Goal: Task Accomplishment & Management: Complete application form

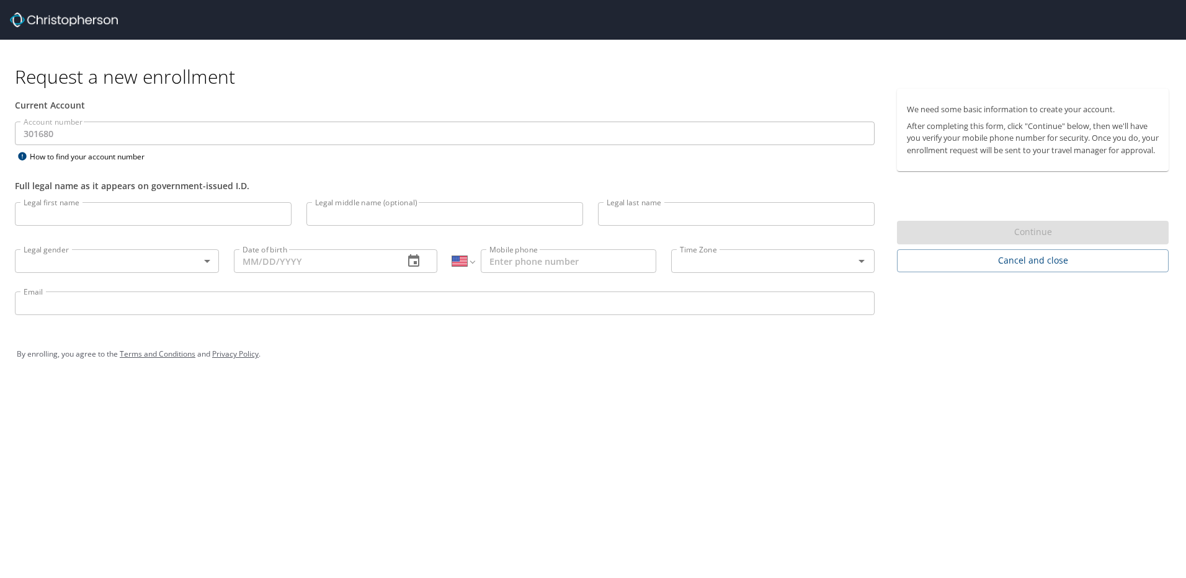
select select "US"
drag, startPoint x: 269, startPoint y: 127, endPoint x: 309, endPoint y: 162, distance: 53.2
click at [309, 162] on div "Account number 301680 Account number How to find your account number" at bounding box center [444, 143] width 875 height 43
click at [98, 218] on input "Legal first name" at bounding box center [153, 214] width 277 height 24
click at [749, 476] on div "Request a new enrollment Current Account Account number 301680 Account number H…" at bounding box center [593, 289] width 1186 height 578
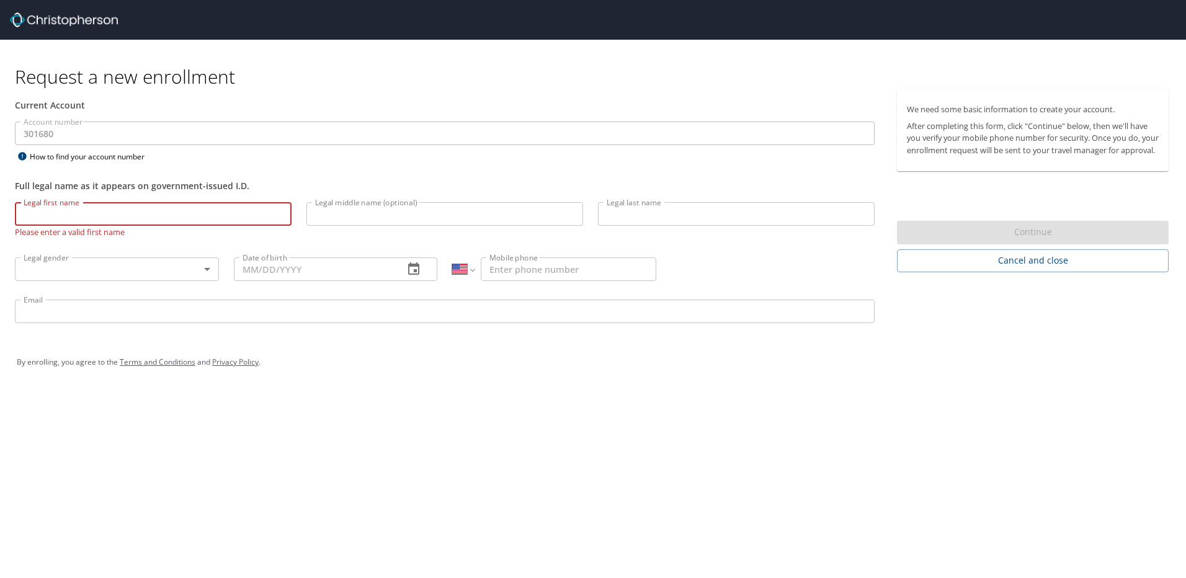
click at [97, 216] on input "Legal first name" at bounding box center [153, 214] width 277 height 24
type input "Taylor"
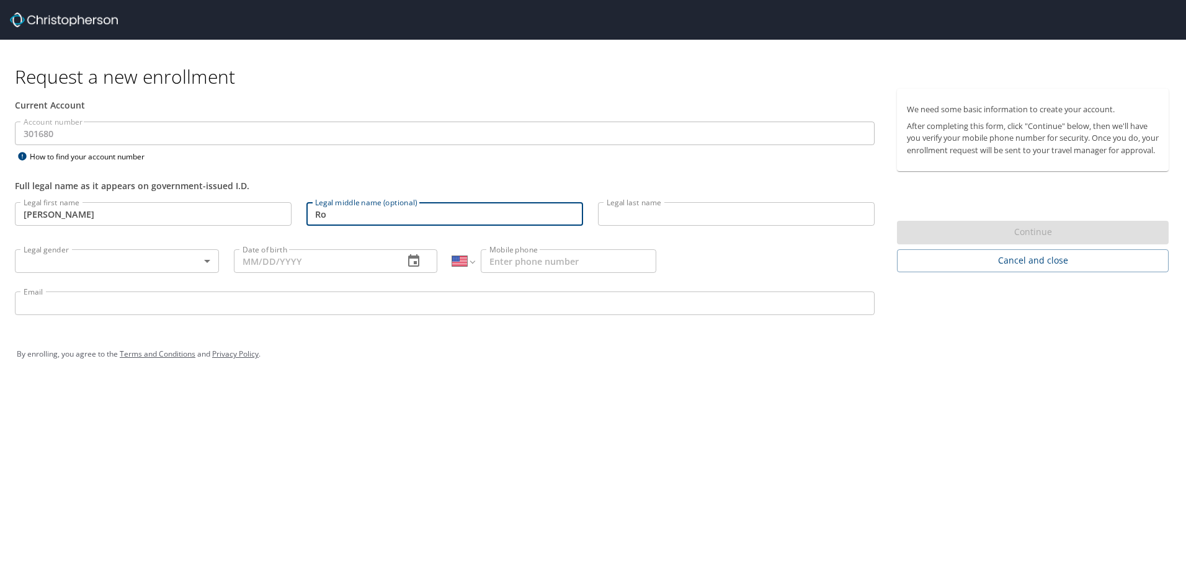
type input "R"
click at [627, 216] on input "Legal last name" at bounding box center [736, 214] width 277 height 24
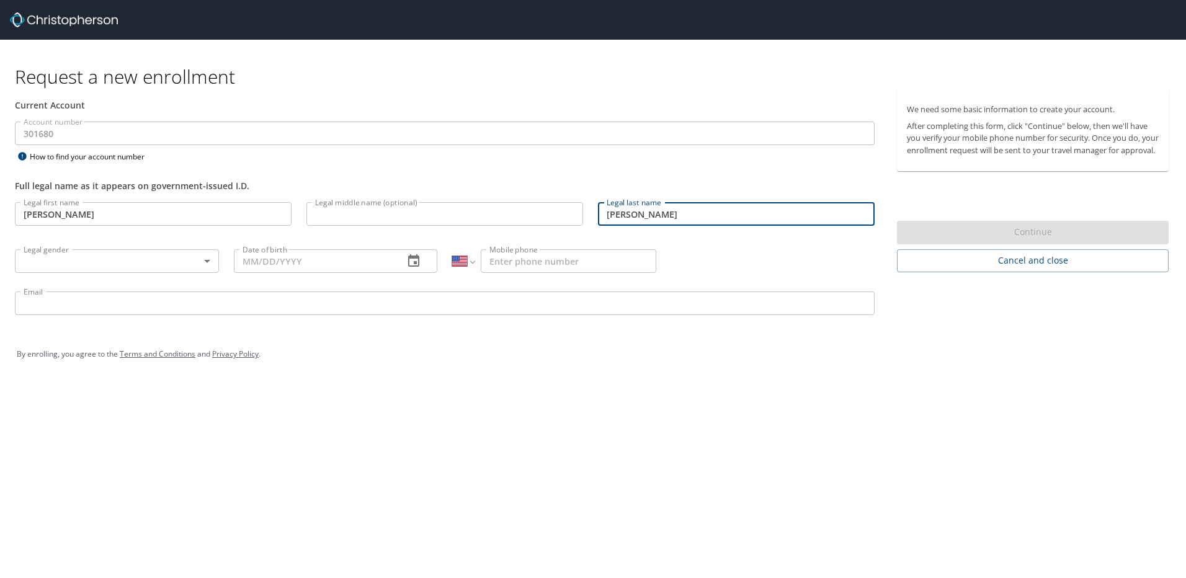
type input "Rowe"
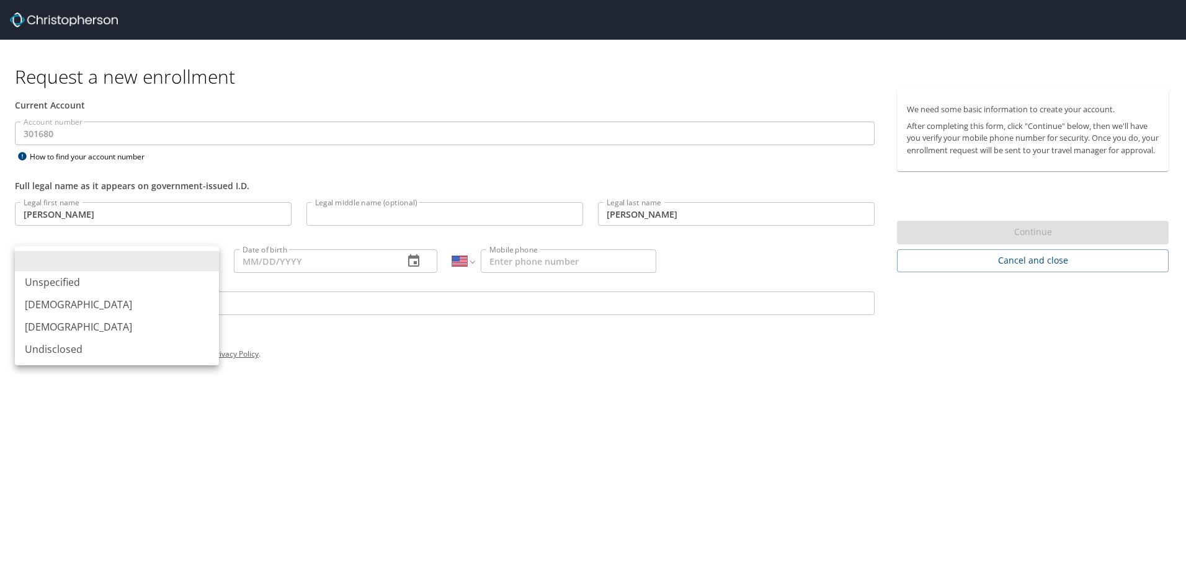
click at [172, 270] on body "Request a new enrollment Current Account Account number 301680 Account number H…" at bounding box center [593, 289] width 1186 height 578
click at [34, 306] on li "Male" at bounding box center [117, 304] width 204 height 22
type input "Male"
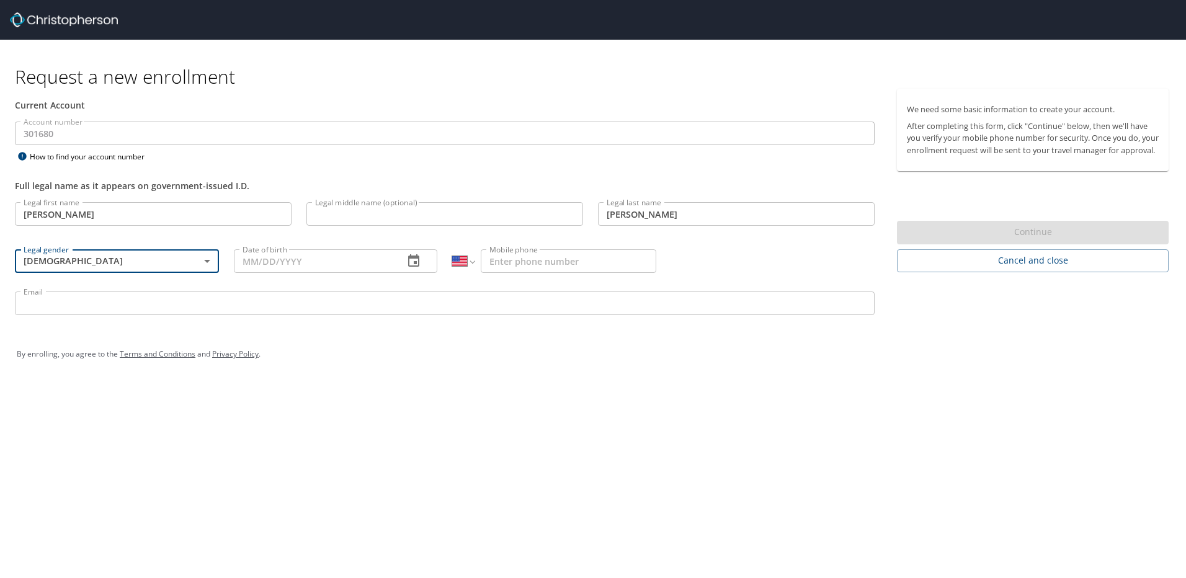
click at [337, 259] on input "Date of birth" at bounding box center [314, 261] width 161 height 24
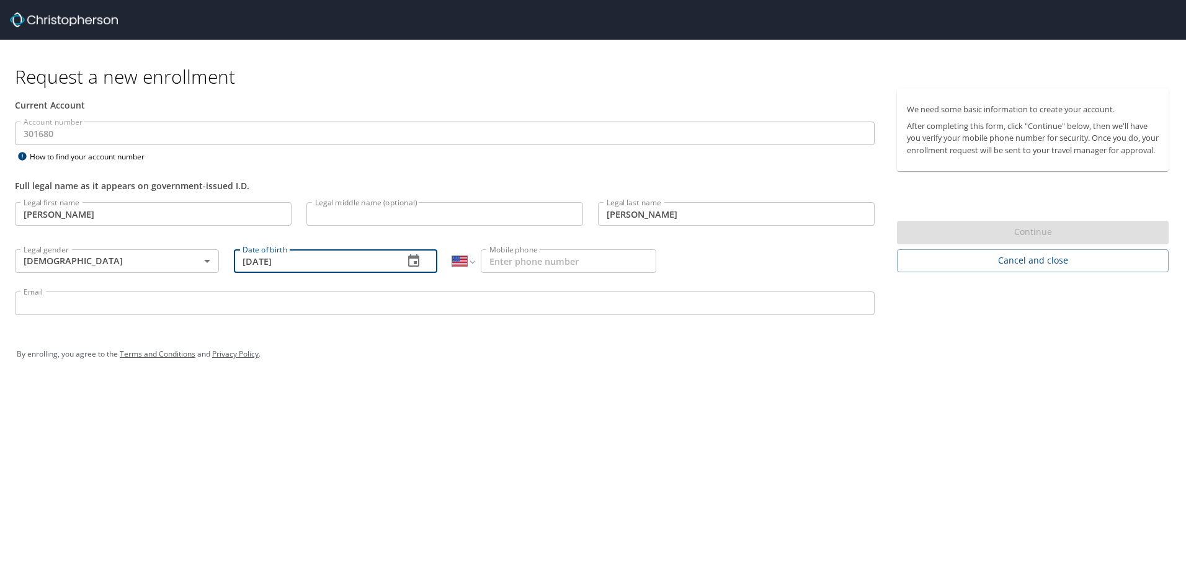
type input "04/03/1995"
click at [529, 265] on input "Mobile phone" at bounding box center [569, 261] width 176 height 24
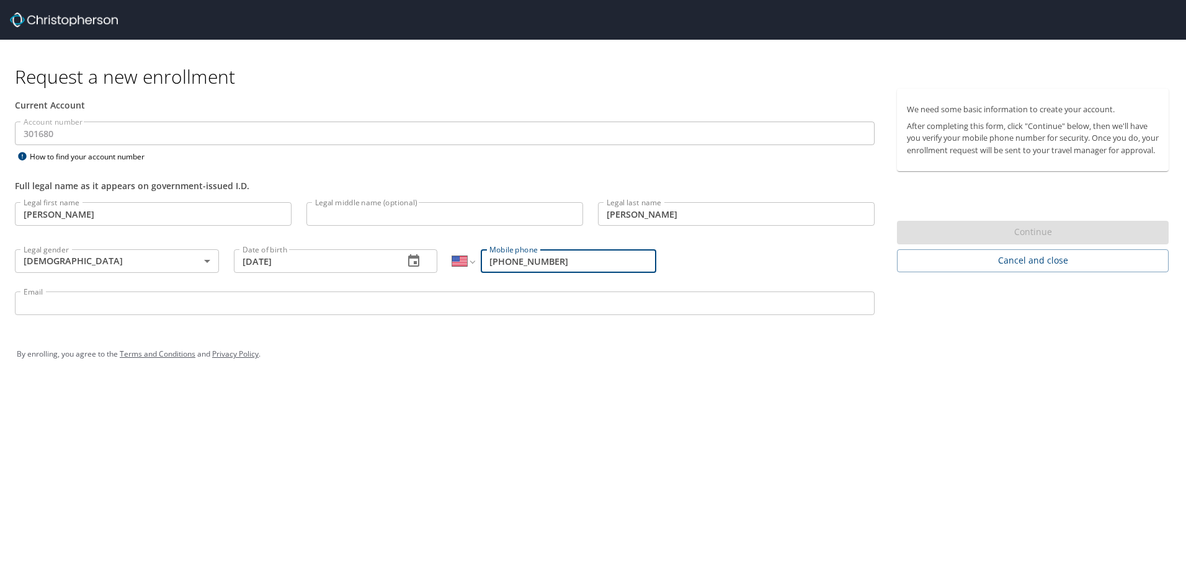
type input "(303) 524-2531"
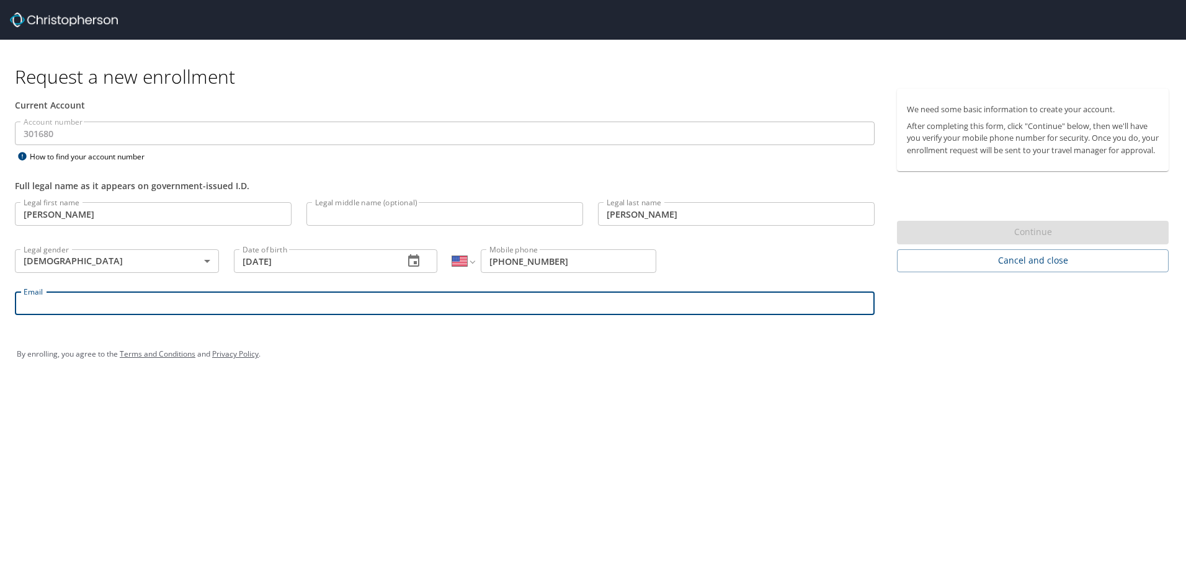
click at [419, 311] on input "Email" at bounding box center [445, 304] width 860 height 24
type input "trowe@bhate.com"
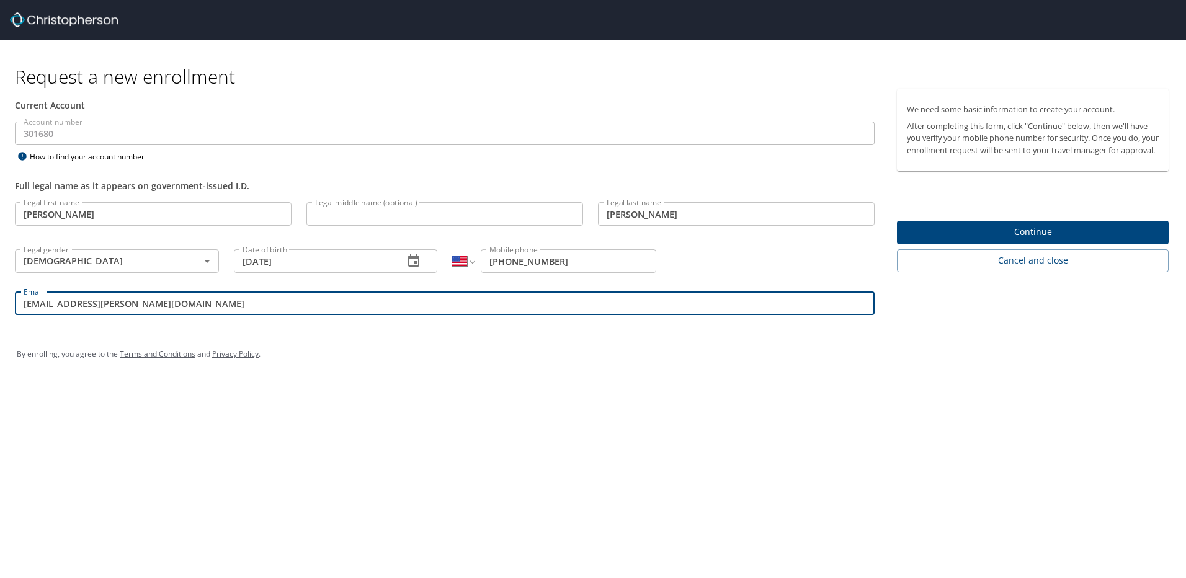
click at [1010, 240] on span "Continue" at bounding box center [1033, 233] width 252 height 16
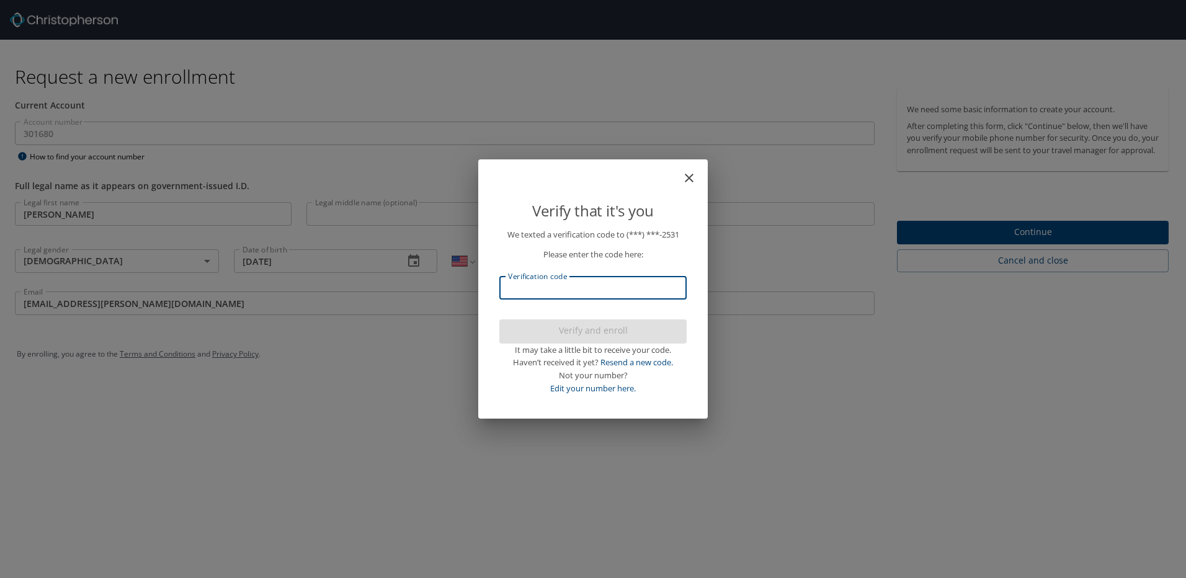
click at [545, 285] on input "Verification code" at bounding box center [592, 288] width 187 height 24
type input "998362"
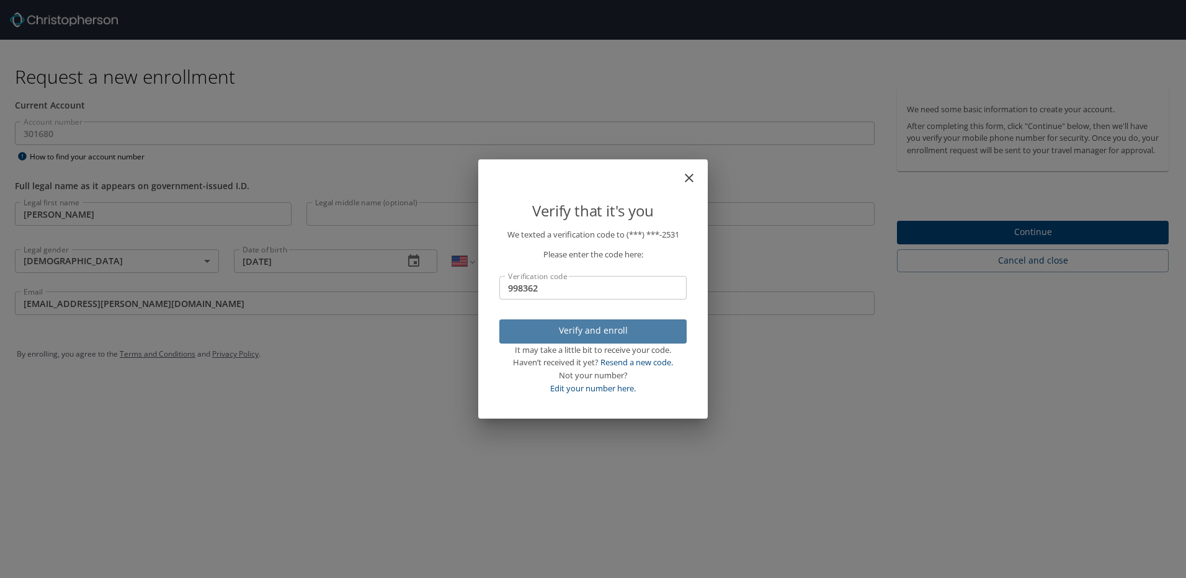
click at [599, 334] on span "Verify and enroll" at bounding box center [592, 331] width 167 height 16
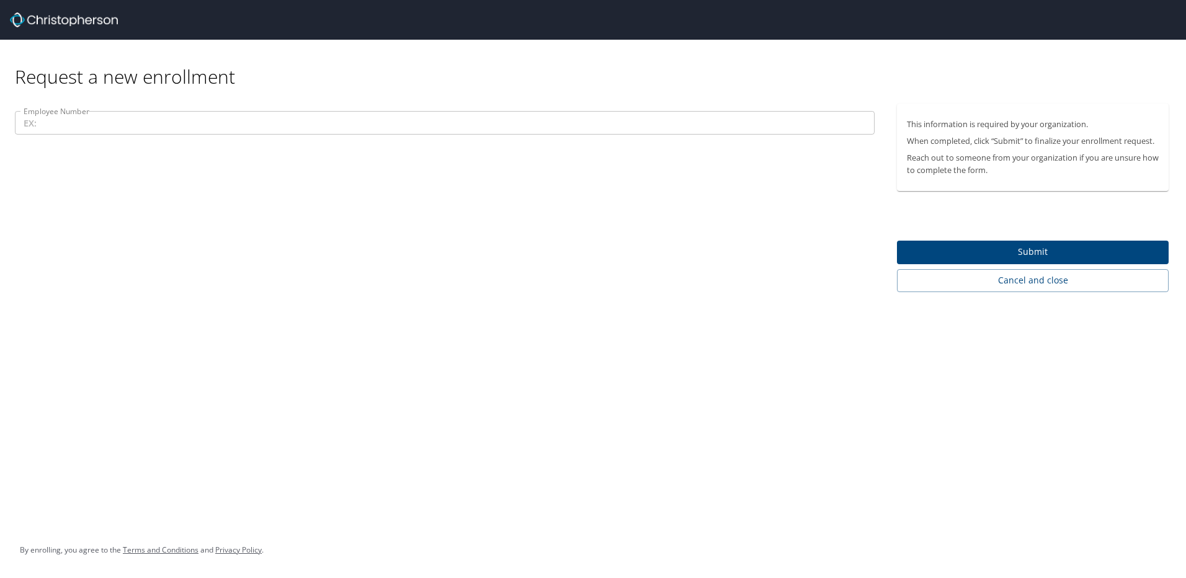
click at [334, 129] on input "Employee Number" at bounding box center [445, 123] width 860 height 24
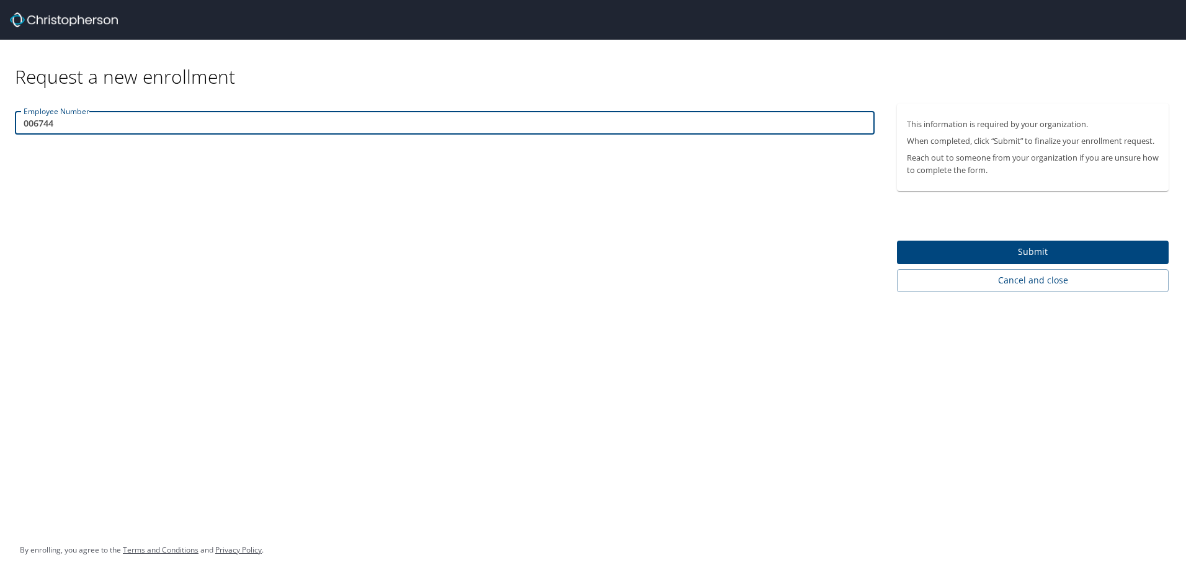
type input "006744"
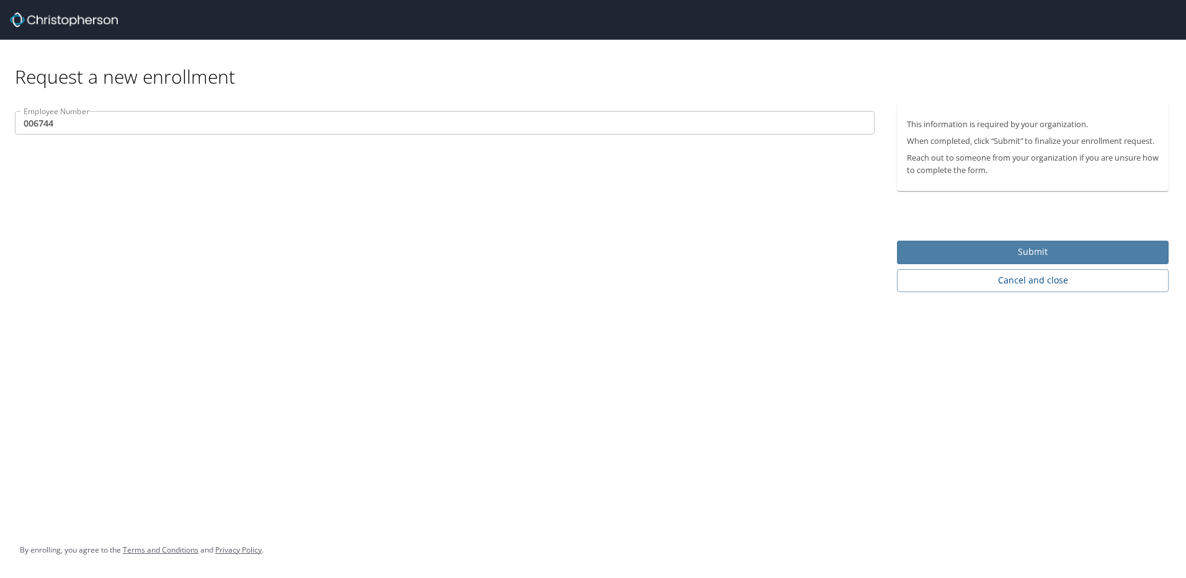
click at [1017, 252] on span "Submit" at bounding box center [1033, 252] width 252 height 16
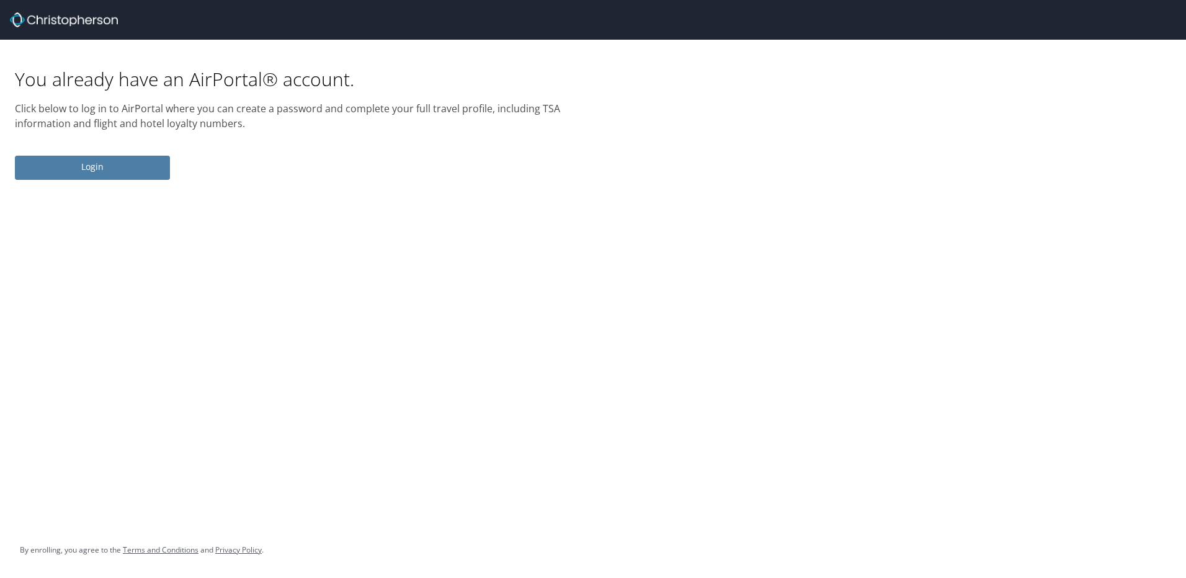
click at [102, 171] on span "Login" at bounding box center [92, 167] width 135 height 16
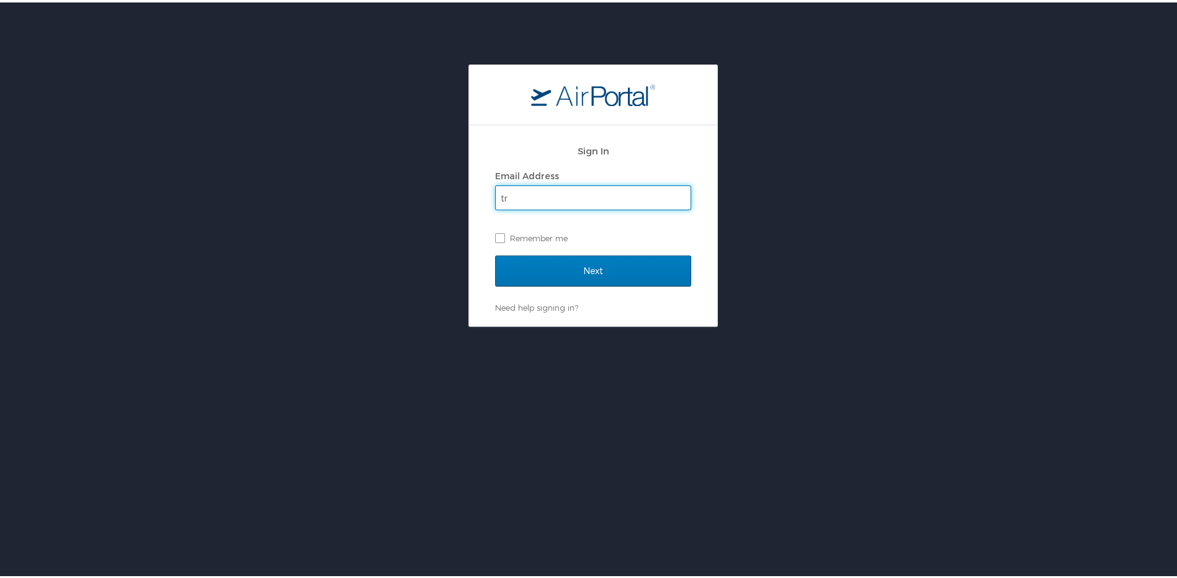
type input "trowe@bhate.com"
click at [497, 235] on label "Remember me" at bounding box center [593, 235] width 196 height 19
click at [497, 235] on input "Remember me" at bounding box center [499, 235] width 8 height 8
checkbox input "true"
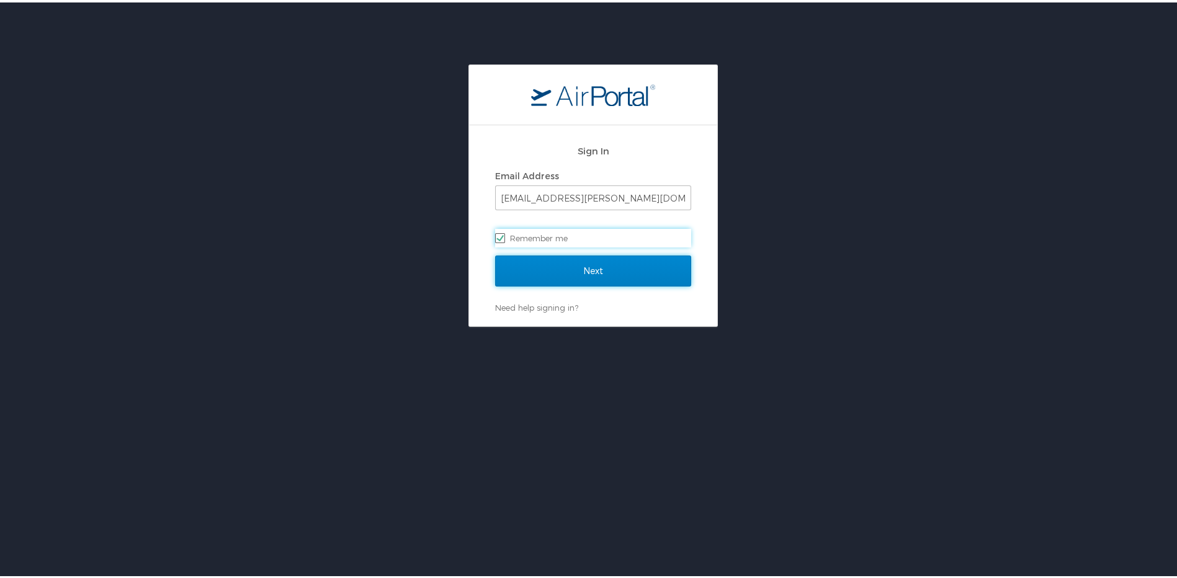
click at [571, 267] on input "Next" at bounding box center [593, 268] width 196 height 31
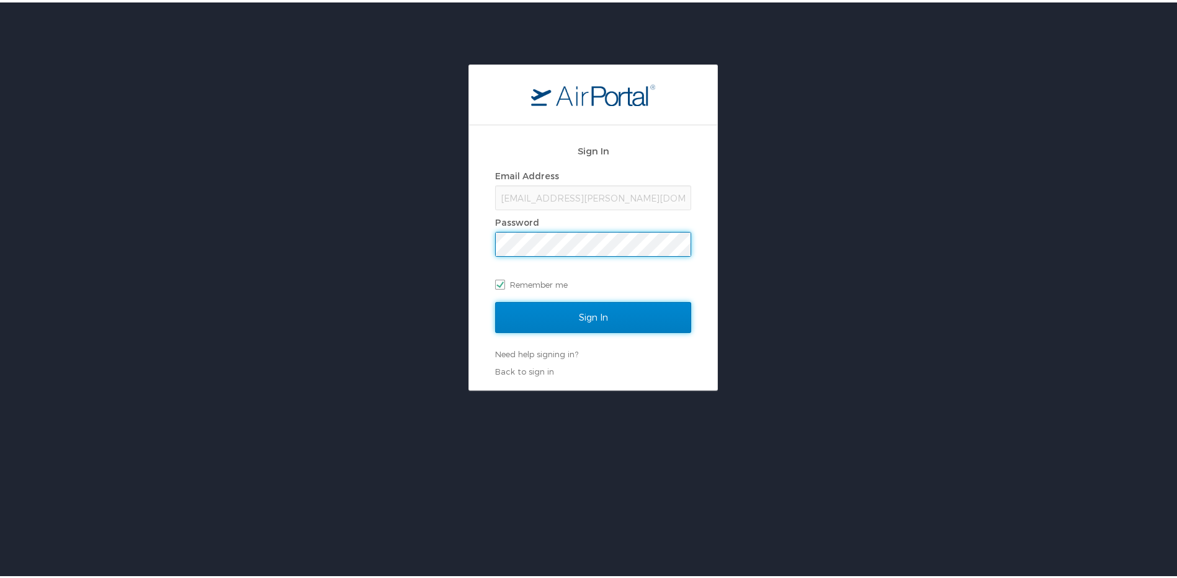
click at [640, 316] on input "Sign In" at bounding box center [593, 315] width 196 height 31
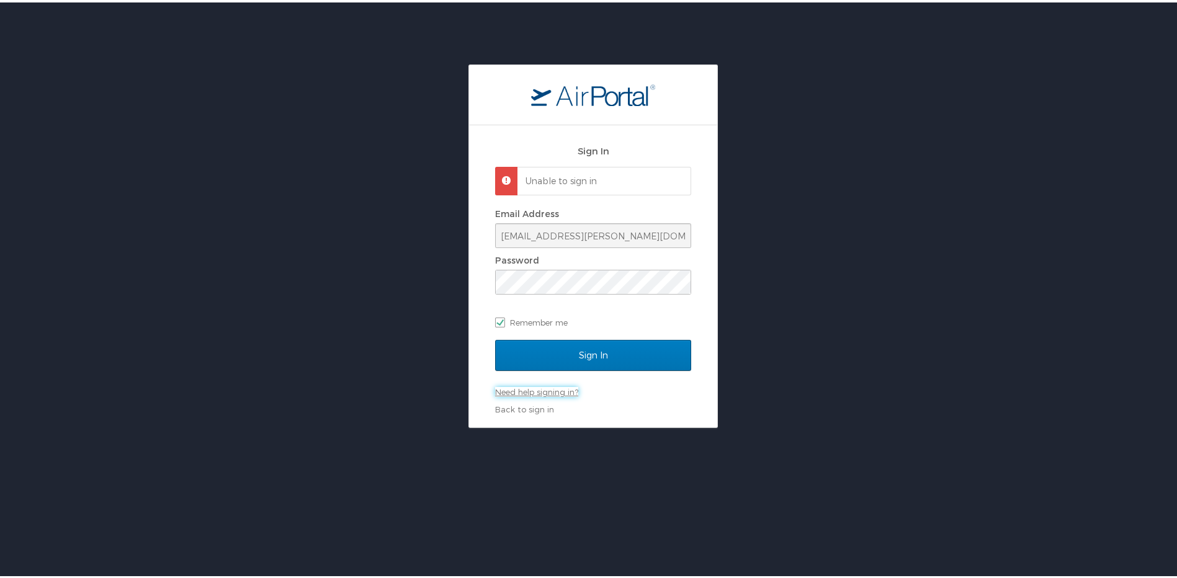
click at [549, 390] on link "Need help signing in?" at bounding box center [536, 390] width 83 height 10
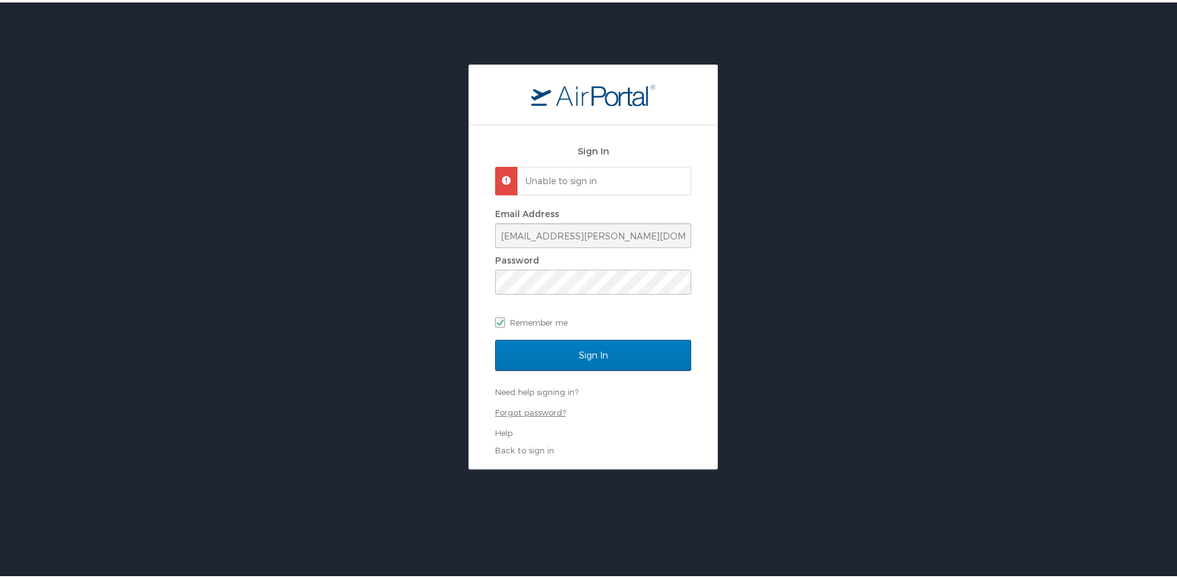
click at [520, 409] on link "Forgot password?" at bounding box center [530, 410] width 71 height 10
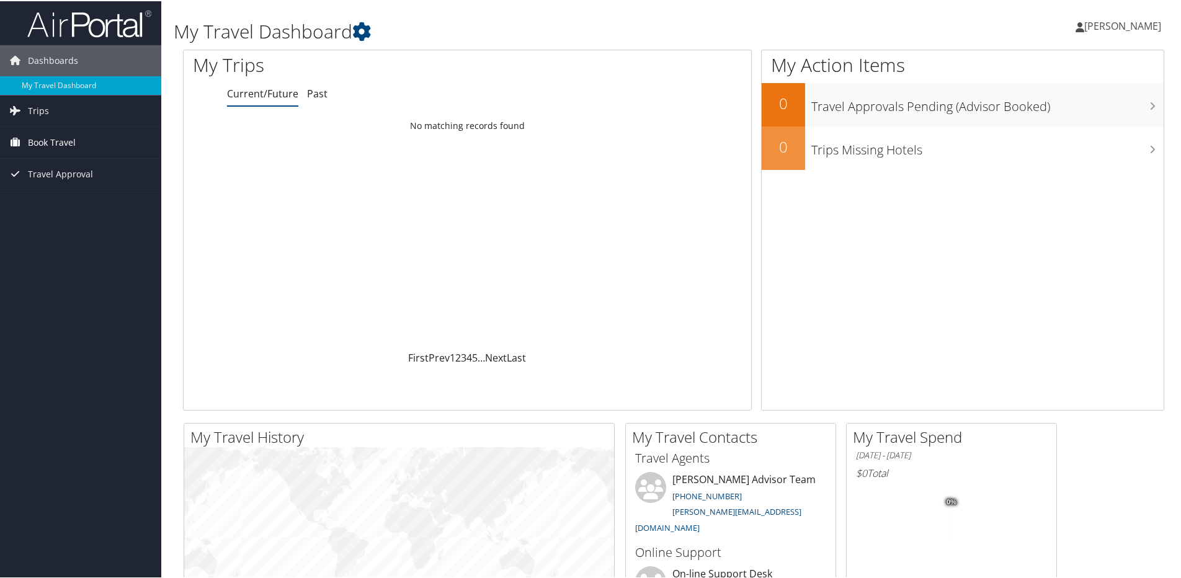
click at [44, 143] on span "Book Travel" at bounding box center [52, 141] width 48 height 31
click at [77, 203] on link "Book/Manage Online Trips" at bounding box center [80, 203] width 161 height 19
